Goal: Information Seeking & Learning: Learn about a topic

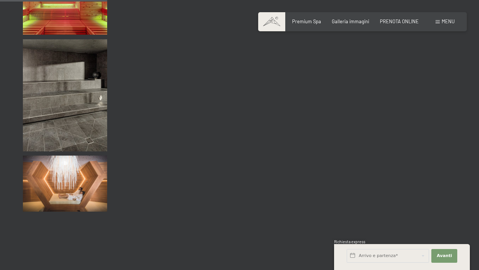
scroll to position [1616, 0]
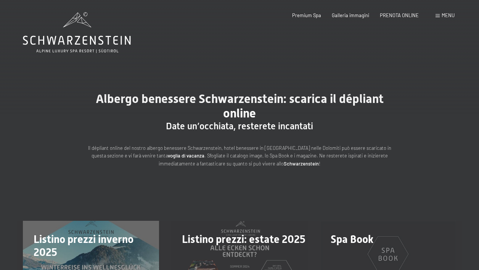
click at [452, 17] on span "Menu" at bounding box center [448, 15] width 13 height 6
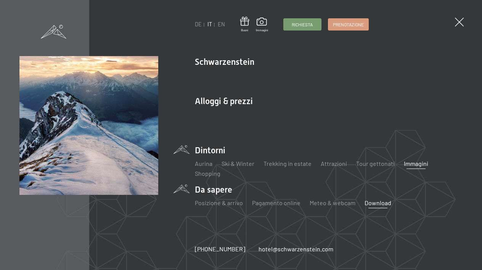
click at [412, 166] on link "Immagini" at bounding box center [416, 163] width 24 height 7
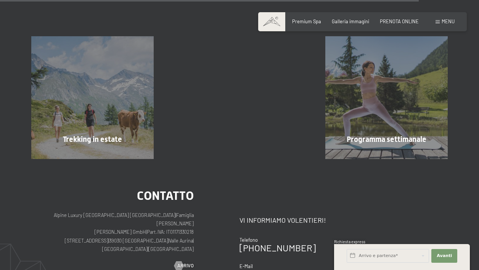
scroll to position [1702, 0]
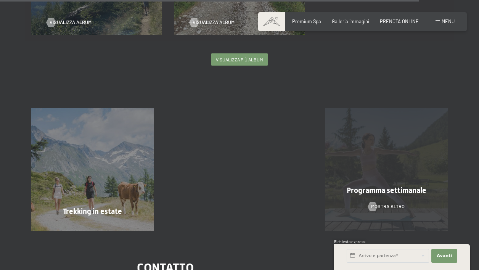
click at [385, 193] on div "Programma settimanale mostra altro" at bounding box center [386, 169] width 147 height 122
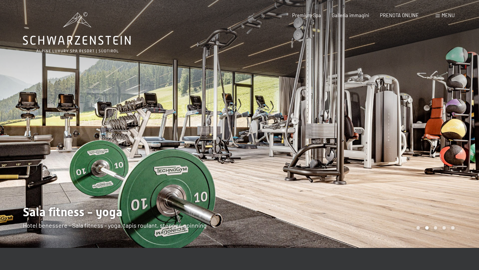
click at [343, 174] on div at bounding box center [360, 124] width 240 height 248
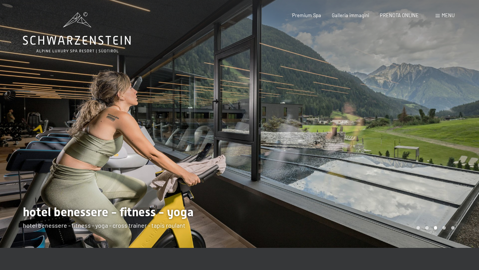
click at [343, 174] on div at bounding box center [360, 124] width 240 height 248
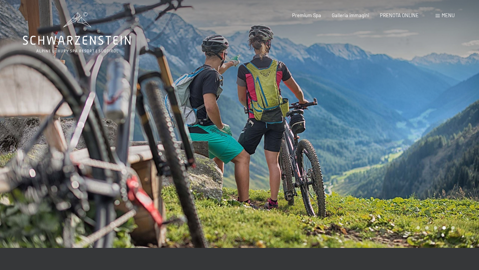
click at [343, 174] on div at bounding box center [360, 124] width 240 height 248
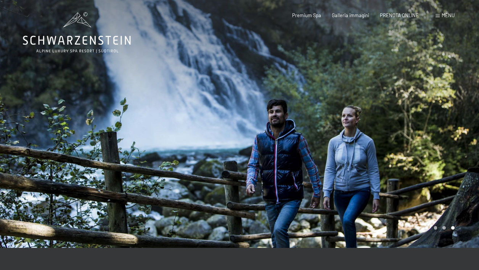
click at [343, 174] on div at bounding box center [360, 124] width 240 height 248
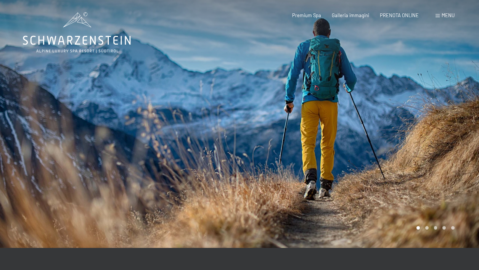
click at [343, 174] on div at bounding box center [360, 124] width 240 height 248
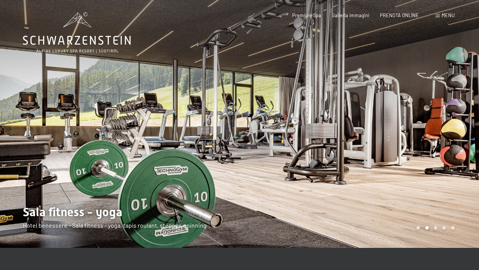
click at [343, 174] on div at bounding box center [360, 124] width 240 height 248
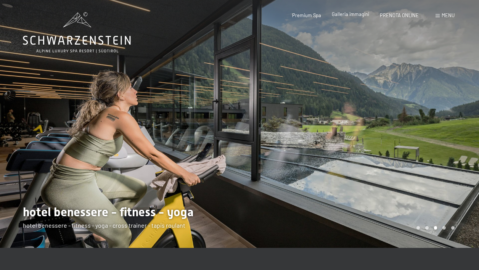
click at [354, 18] on div "Premium Spa Galleria immagini PRENOTA ONLINE" at bounding box center [350, 15] width 159 height 7
click at [347, 16] on span "Galleria immagini" at bounding box center [350, 14] width 37 height 6
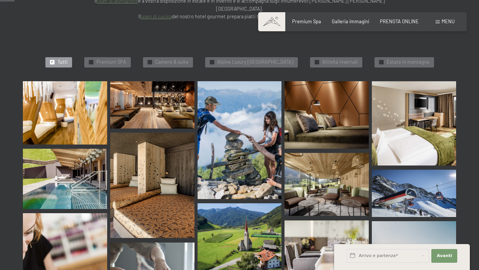
scroll to position [425, 0]
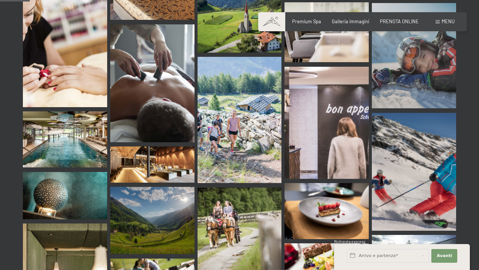
click at [250, 191] on img at bounding box center [240, 230] width 84 height 84
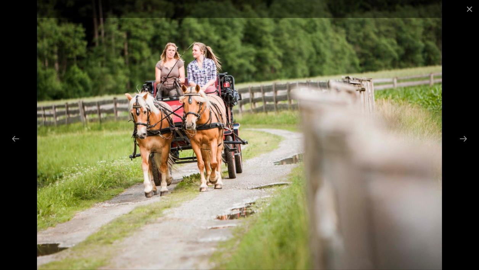
drag, startPoint x: 315, startPoint y: 117, endPoint x: 322, endPoint y: 116, distance: 7.3
click at [322, 116] on img at bounding box center [239, 135] width 405 height 270
click at [473, 8] on button "Close gallery" at bounding box center [469, 9] width 19 height 18
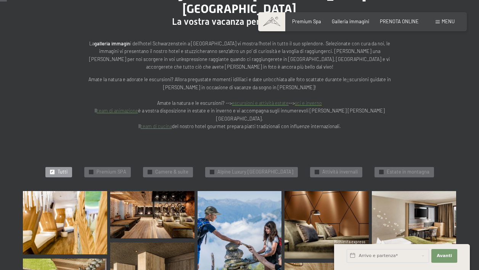
scroll to position [0, 0]
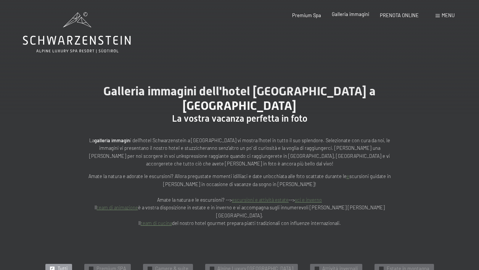
click at [355, 16] on span "Galleria immagini" at bounding box center [350, 14] width 37 height 6
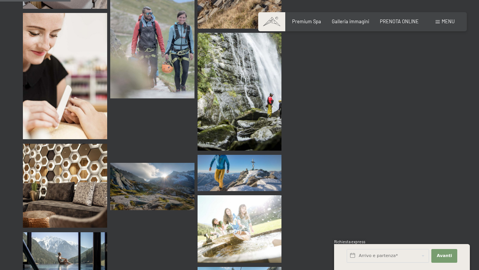
scroll to position [1207, 0]
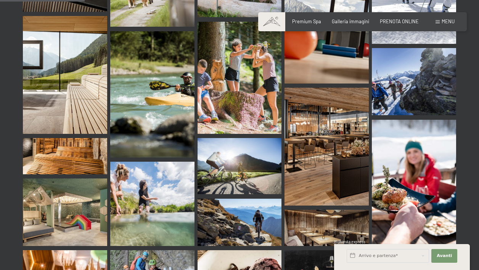
click at [61, 190] on img at bounding box center [65, 213] width 84 height 68
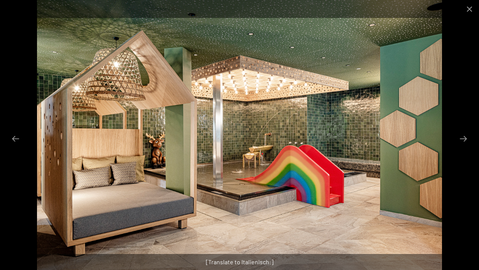
scroll to position [1175, 0]
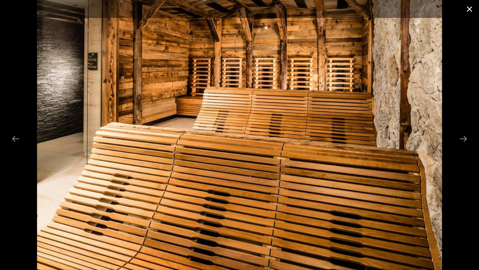
click at [467, 10] on button "Close gallery" at bounding box center [469, 9] width 19 height 18
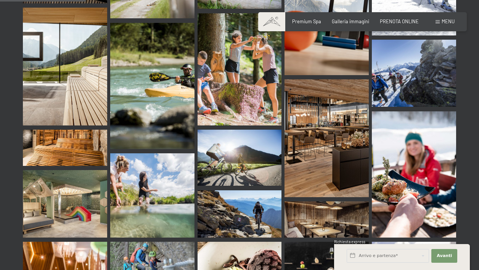
scroll to position [1283, 0]
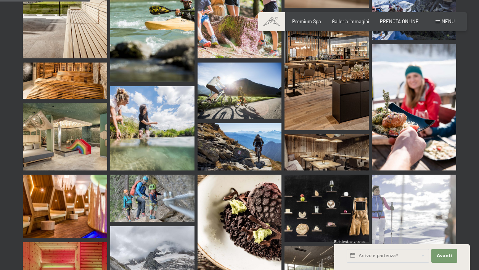
click at [129, 175] on img at bounding box center [152, 198] width 84 height 47
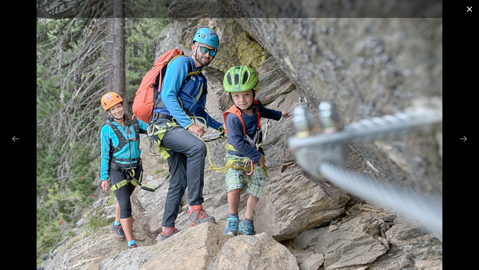
click at [474, 12] on button "Close gallery" at bounding box center [469, 9] width 19 height 18
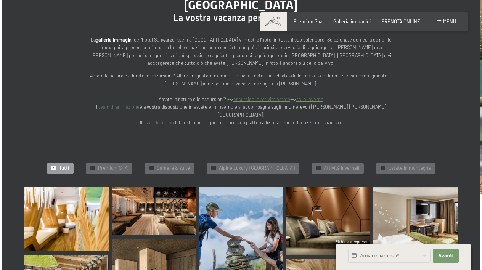
scroll to position [8, 0]
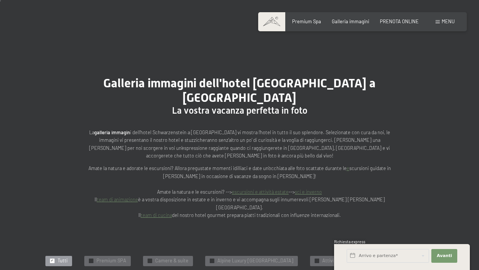
click at [445, 18] on div "Prenotazione Richiesta Premium Spa Galleria immagini PRENOTA ONLINE Menu DE IT …" at bounding box center [363, 21] width 184 height 7
click at [445, 19] on span "Menu" at bounding box center [448, 21] width 13 height 6
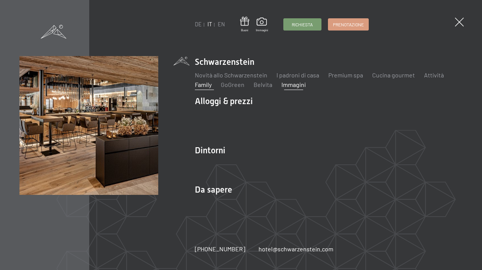
click at [211, 87] on link "Family" at bounding box center [203, 84] width 17 height 7
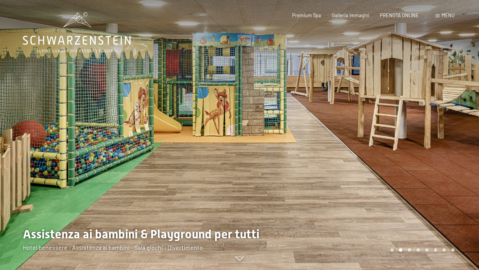
click at [415, 144] on div at bounding box center [360, 135] width 240 height 270
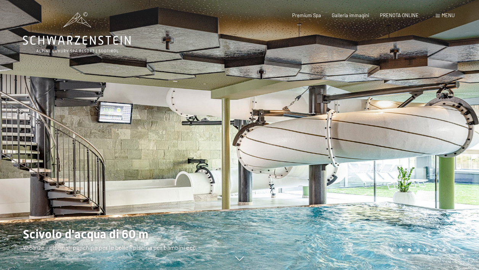
click at [415, 144] on div at bounding box center [360, 135] width 240 height 270
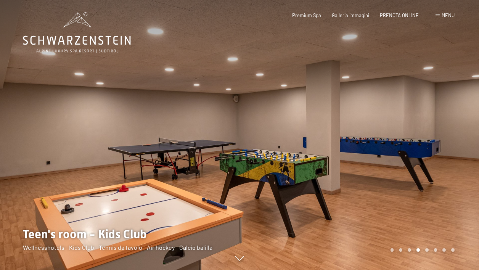
click at [415, 144] on div at bounding box center [360, 135] width 240 height 270
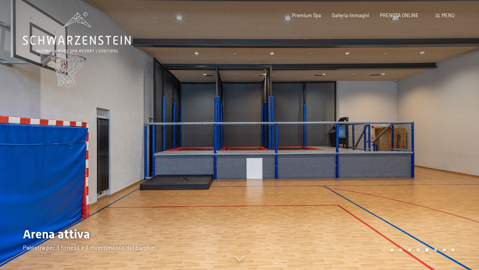
click at [414, 145] on div at bounding box center [360, 135] width 240 height 270
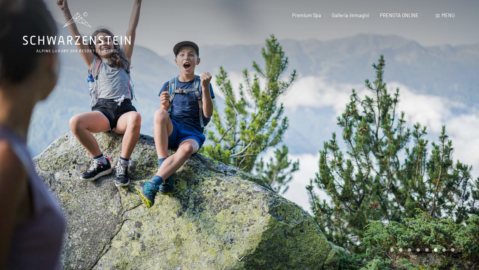
click at [414, 145] on div at bounding box center [360, 135] width 240 height 270
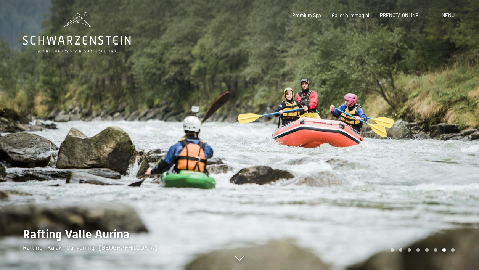
click at [414, 145] on div at bounding box center [360, 135] width 240 height 270
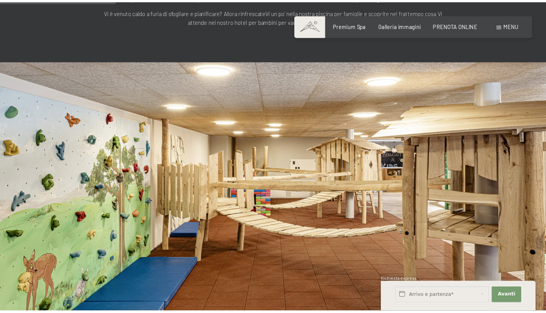
scroll to position [942, 0]
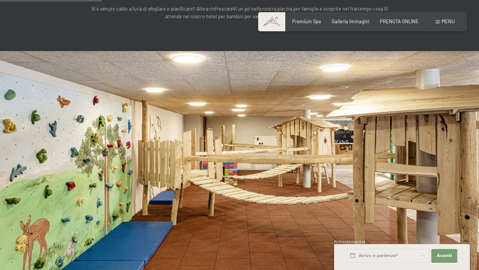
click at [406, 163] on img at bounding box center [239, 186] width 479 height 270
click at [330, 164] on img at bounding box center [239, 186] width 479 height 270
click at [47, 163] on img at bounding box center [239, 186] width 479 height 270
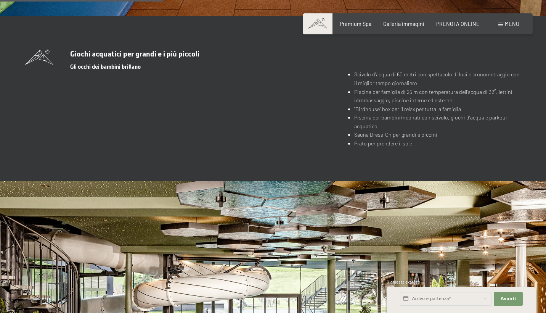
scroll to position [1550, 0]
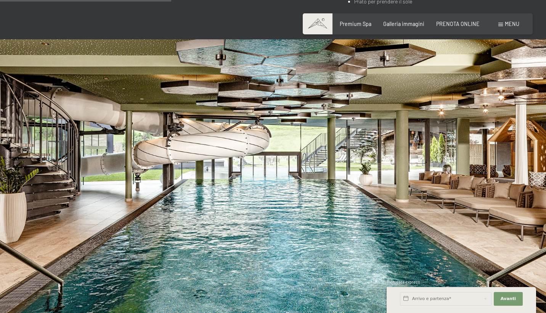
click at [479, 184] on img at bounding box center [273, 193] width 546 height 308
click at [50, 107] on img at bounding box center [273, 193] width 546 height 308
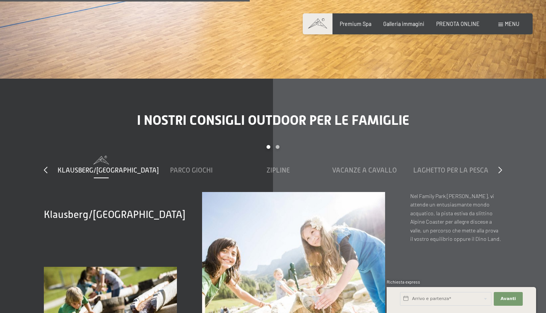
scroll to position [2264, 0]
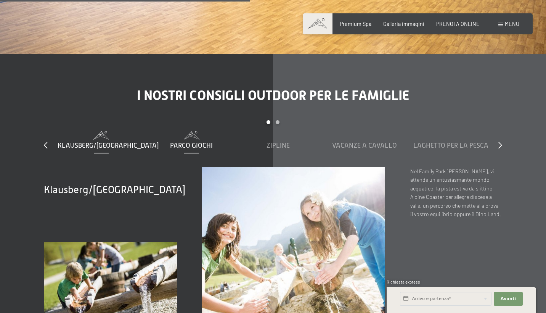
click at [197, 142] on span "Parco giochi" at bounding box center [191, 146] width 43 height 8
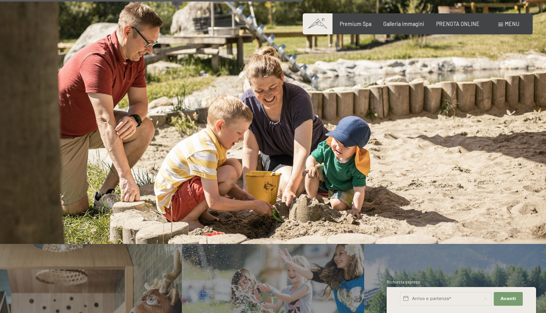
scroll to position [2785, 0]
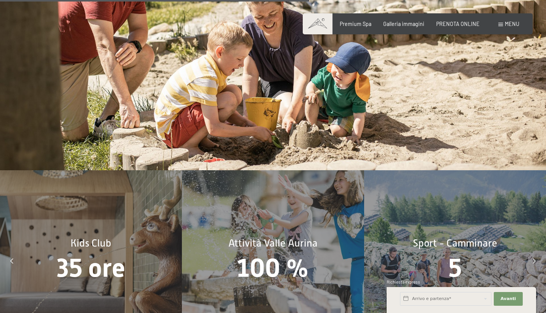
click at [65, 253] on span "35 ore" at bounding box center [91, 268] width 68 height 30
click at [9, 253] on div at bounding box center [11, 261] width 17 height 17
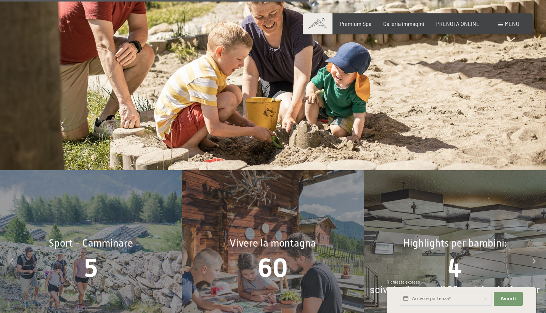
click at [13, 253] on div at bounding box center [11, 261] width 17 height 17
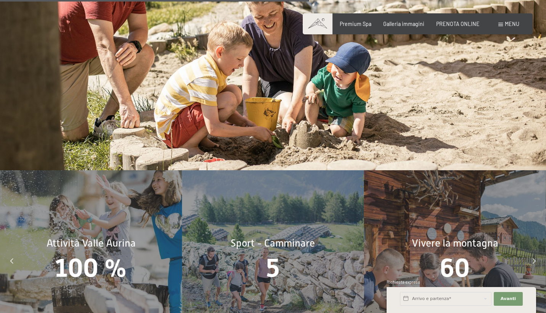
click at [13, 258] on icon at bounding box center [11, 260] width 3 height 5
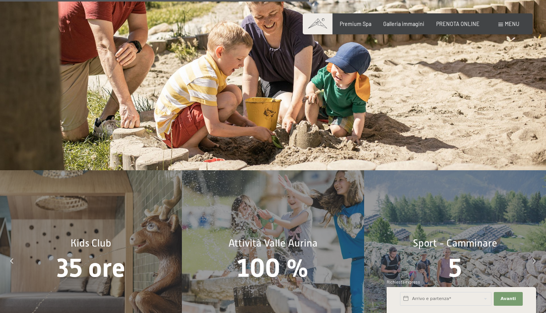
click at [13, 258] on icon at bounding box center [11, 260] width 3 height 5
